Goal: Communication & Community: Answer question/provide support

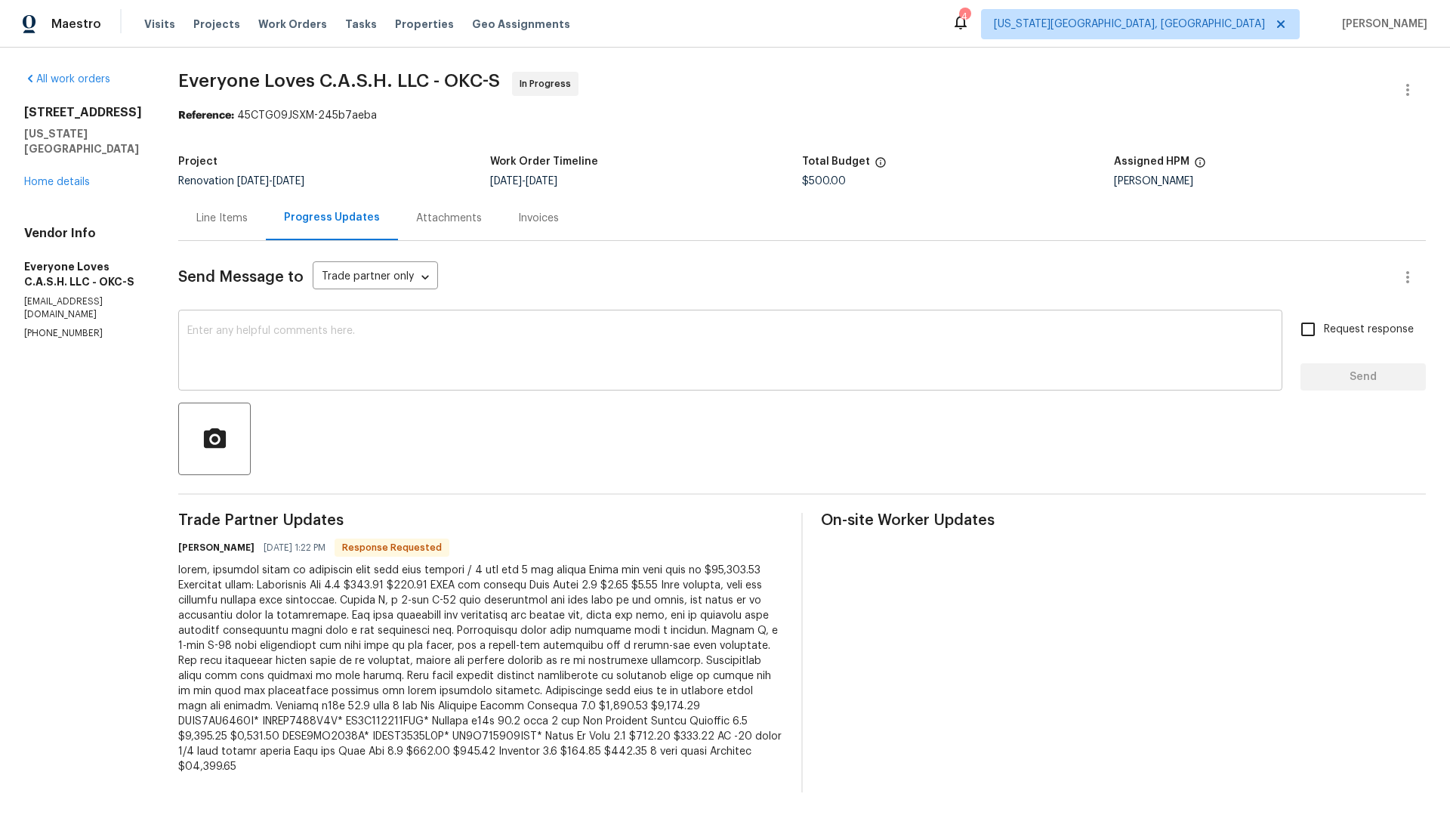
click at [397, 326] on textarea at bounding box center [730, 352] width 1086 height 53
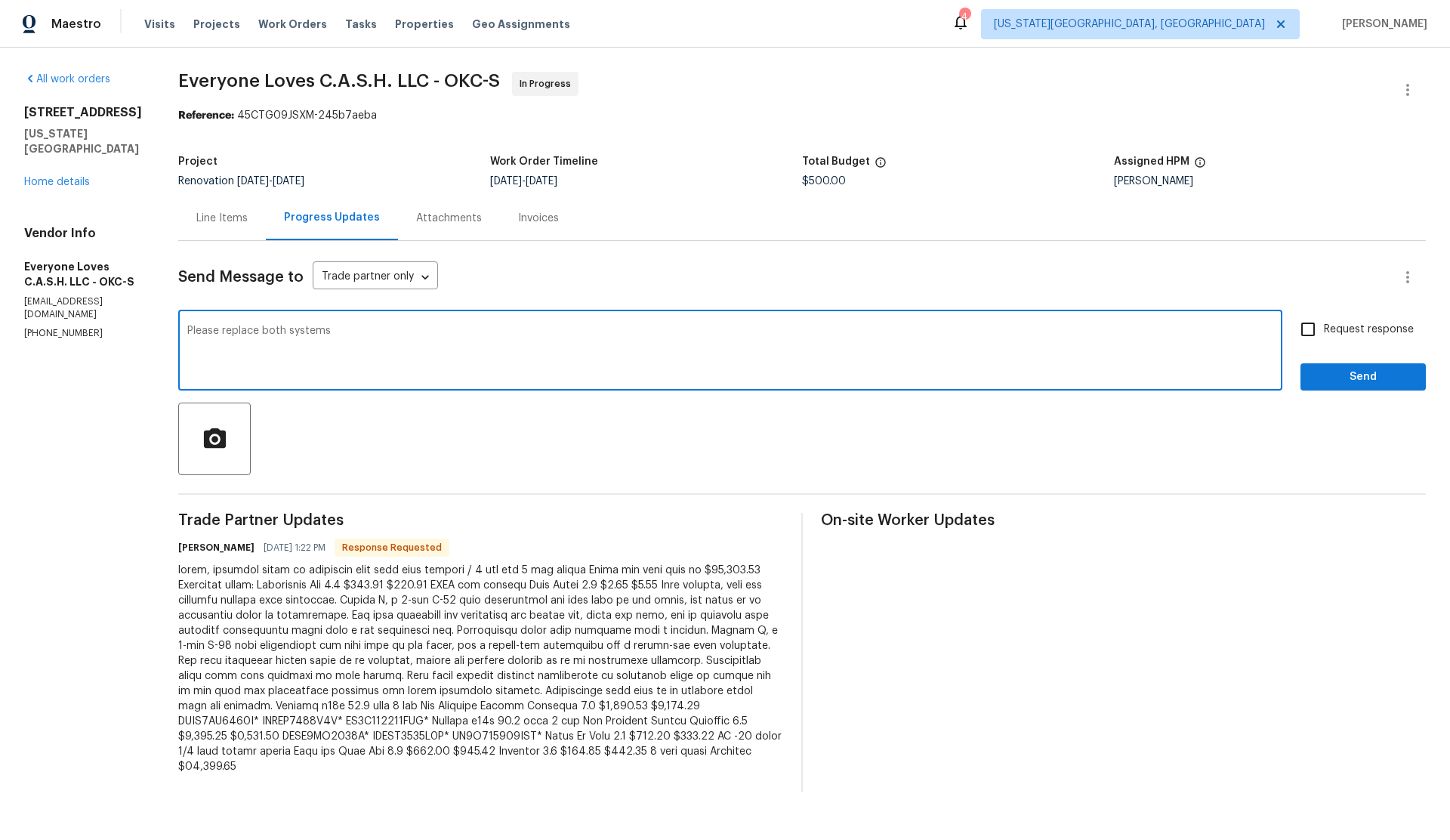
type textarea "Please replace both systems"
